Goal: Unclear

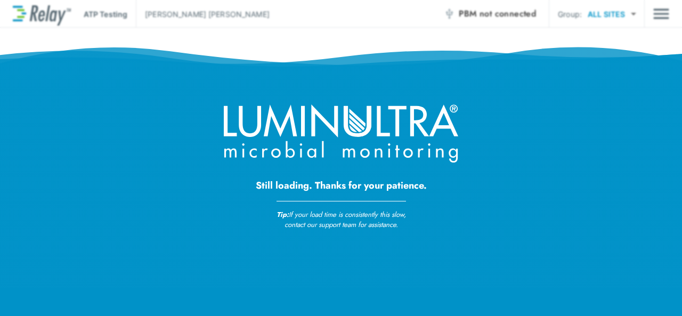
click at [629, 146] on div "Still loading. Thanks for your patience. Tip: If your load time is consistently…" at bounding box center [341, 115] width 682 height 231
